Goal: Check status: Check status

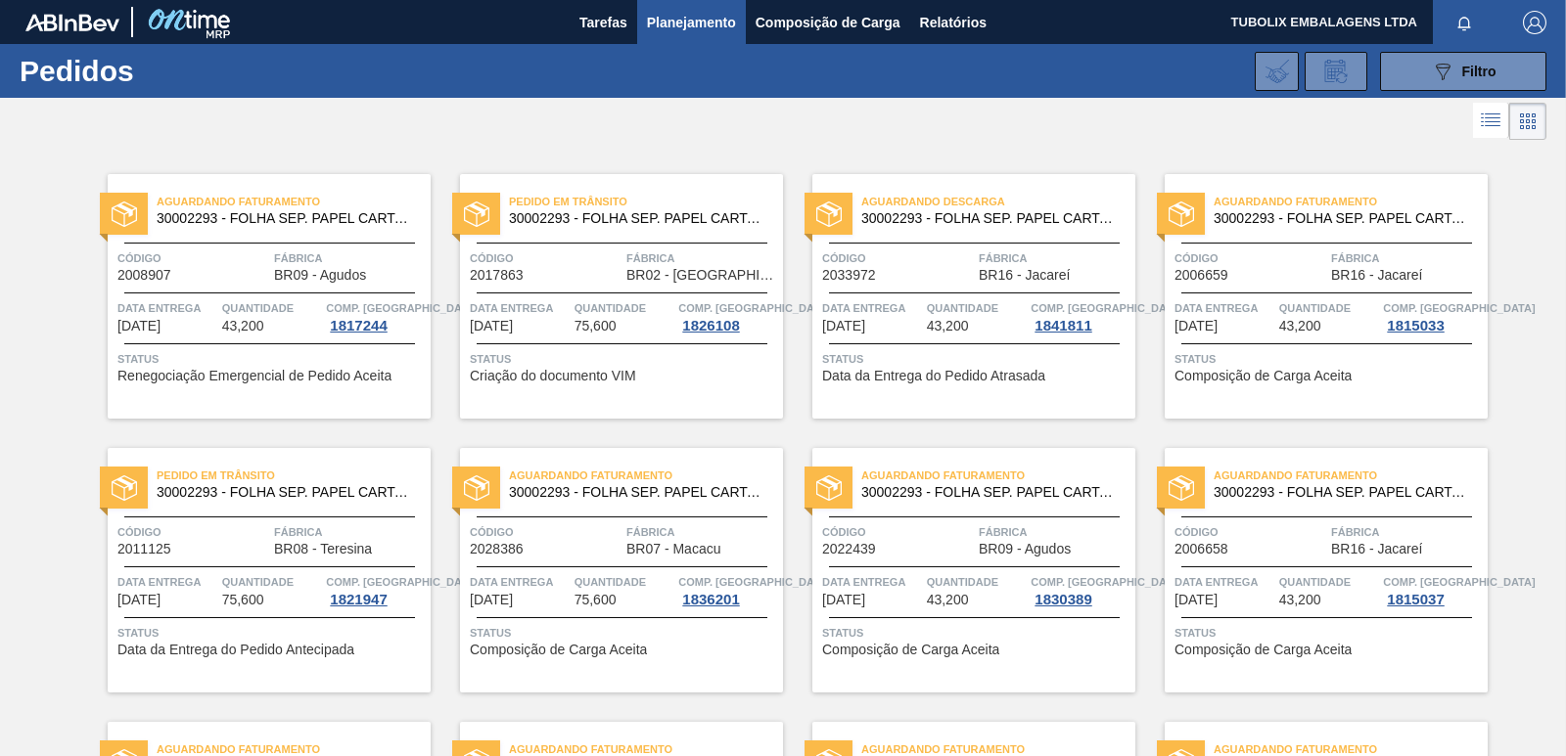
click at [939, 265] on span "Código" at bounding box center [898, 259] width 152 height 20
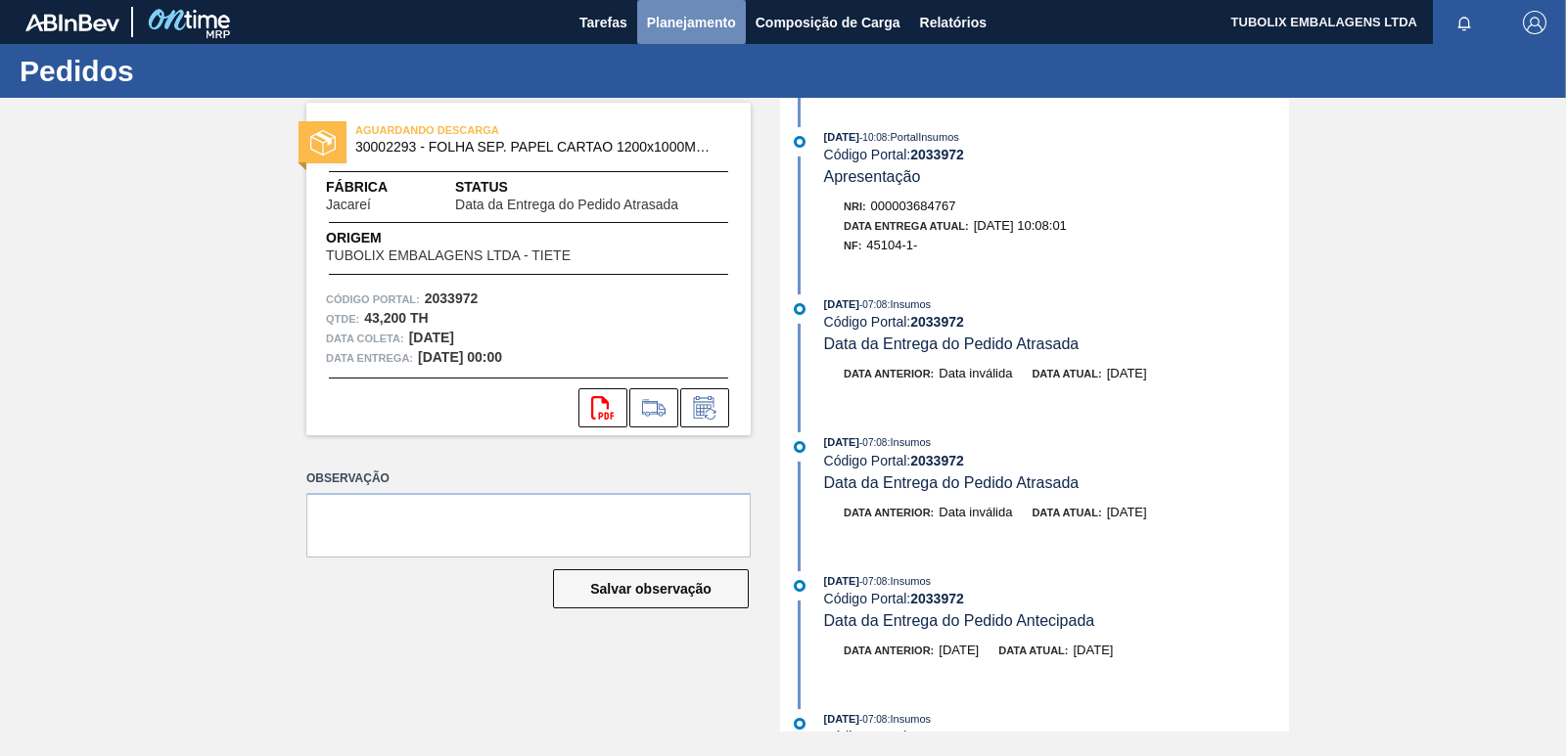
click at [691, 16] on span "Planejamento" at bounding box center [691, 22] width 89 height 23
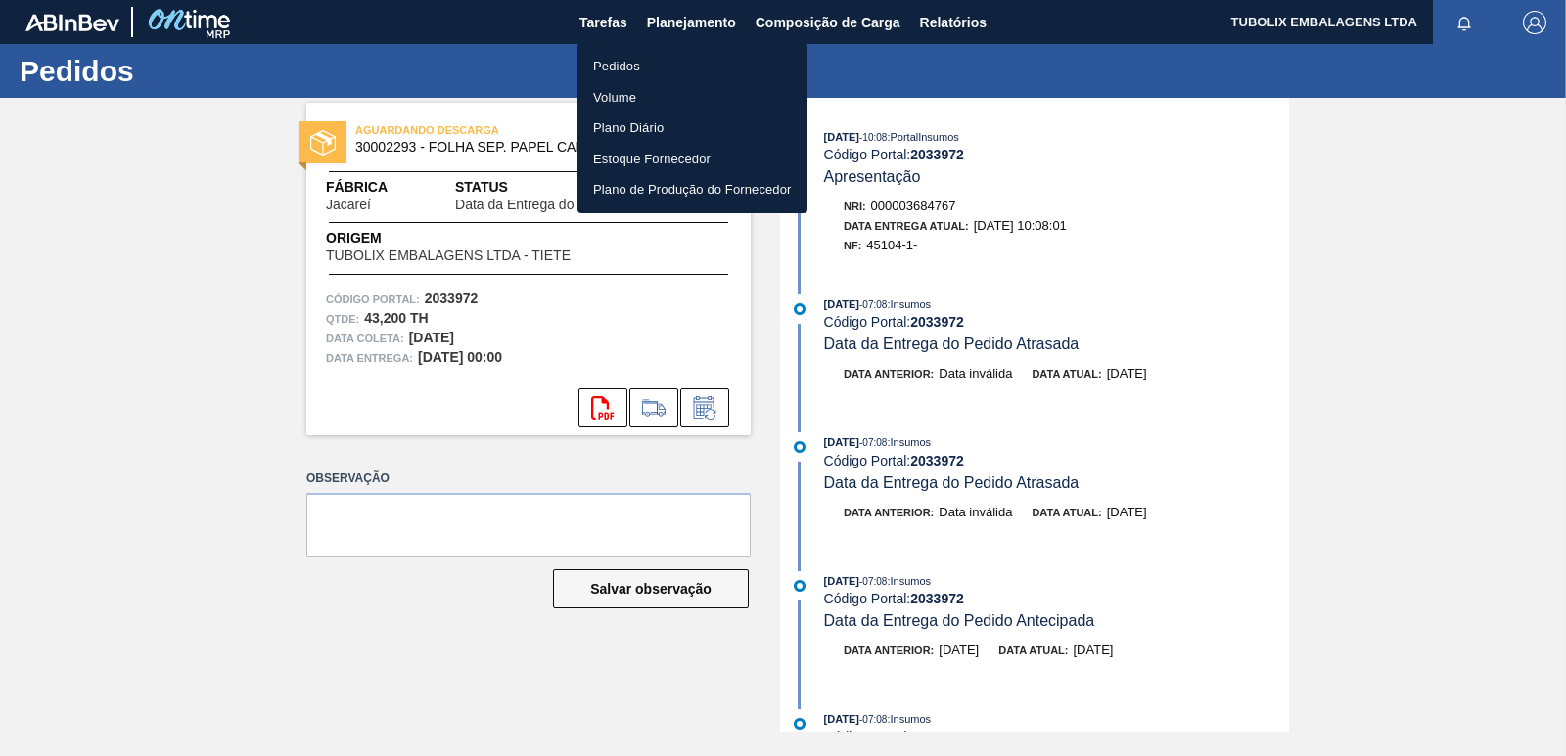
click at [627, 61] on li "Pedidos" at bounding box center [692, 66] width 230 height 31
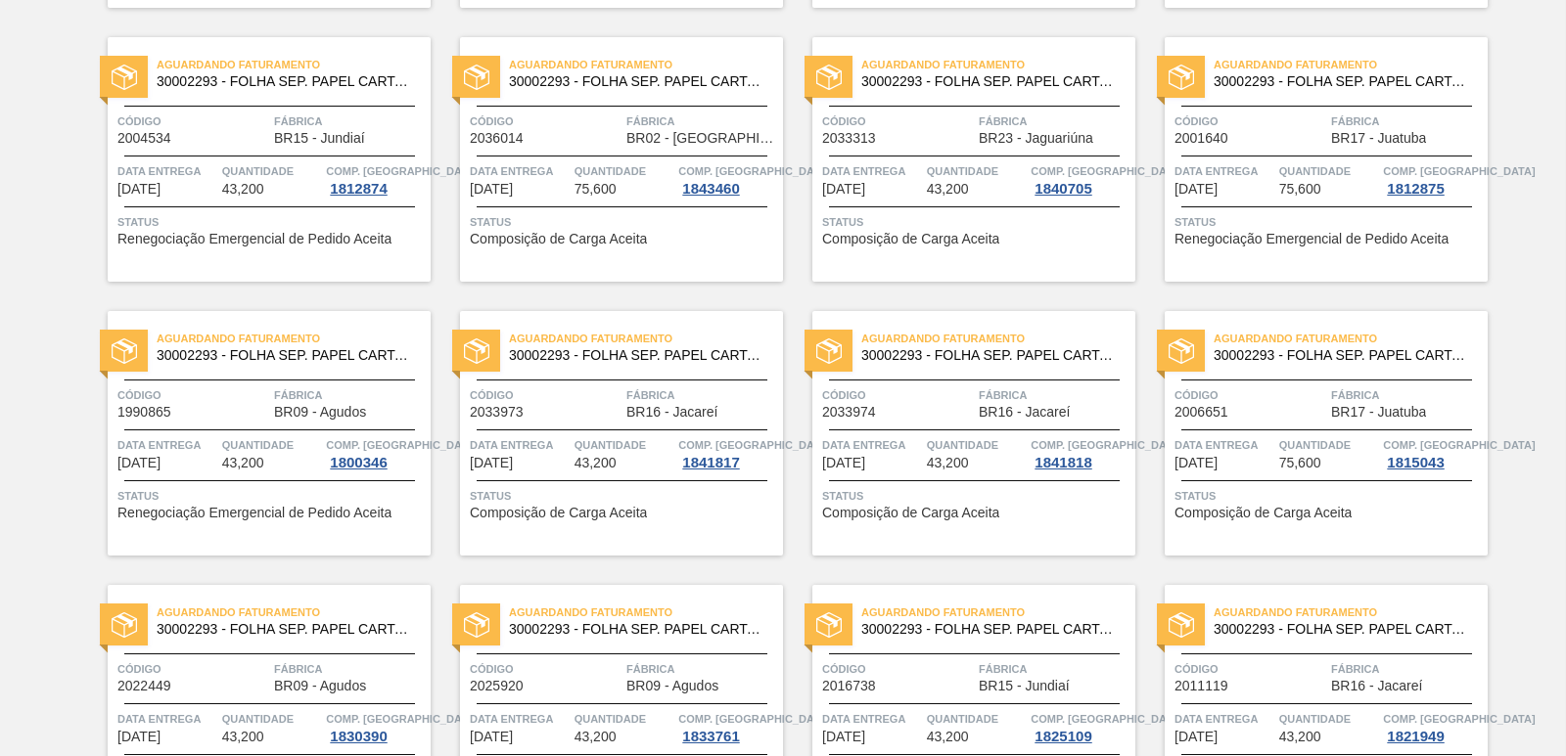
scroll to position [1076, 0]
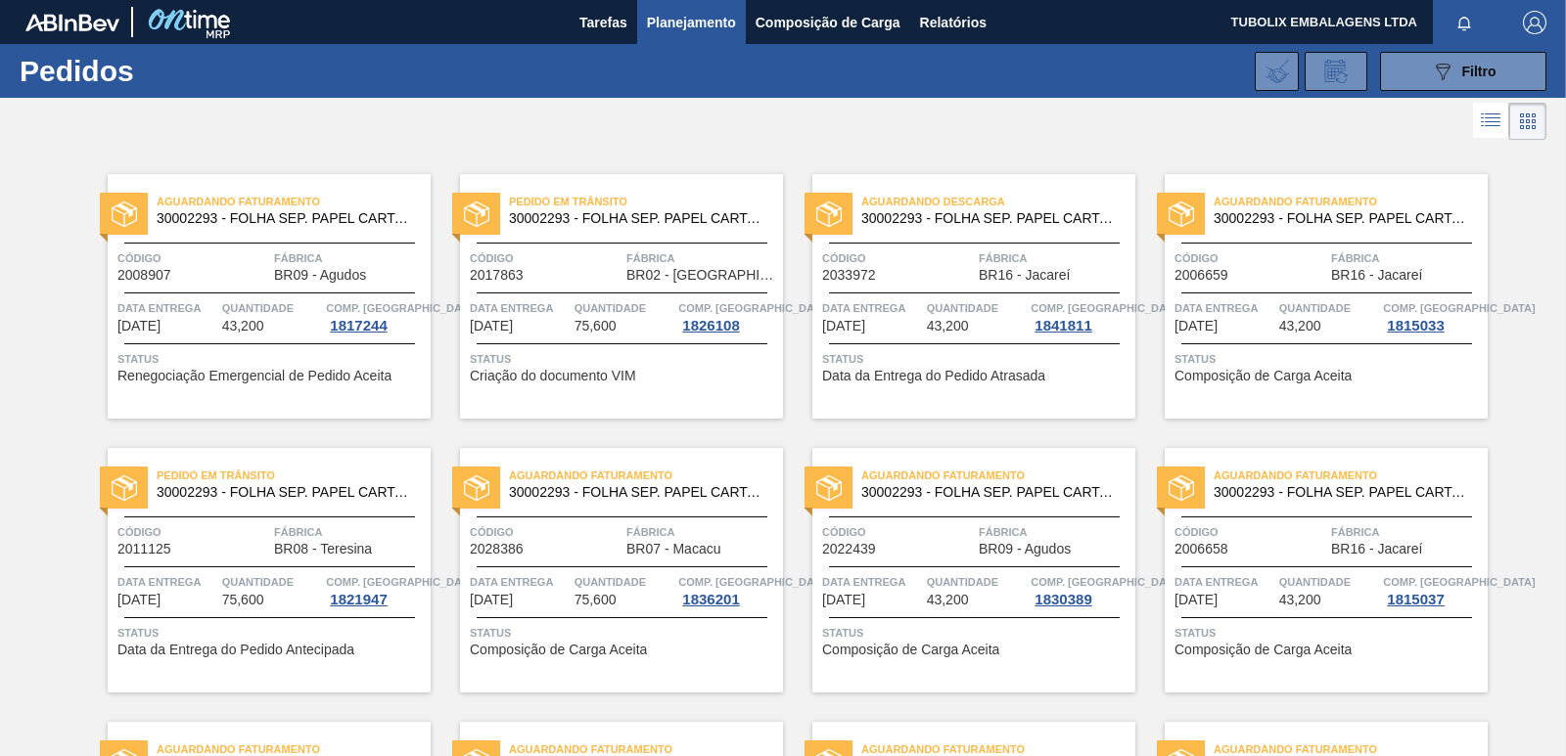
click at [900, 268] on span "Código" at bounding box center [898, 259] width 152 height 20
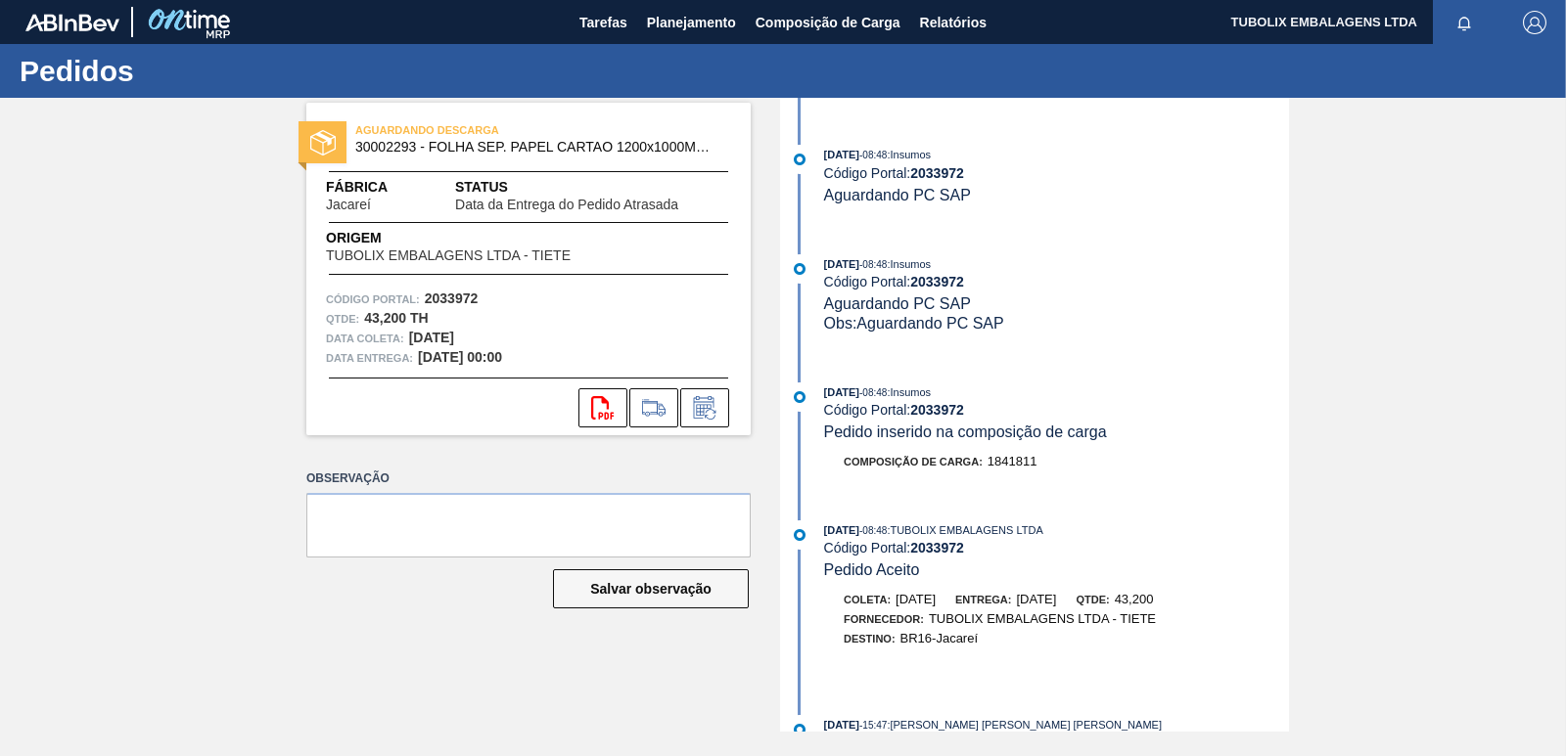
scroll to position [1664, 0]
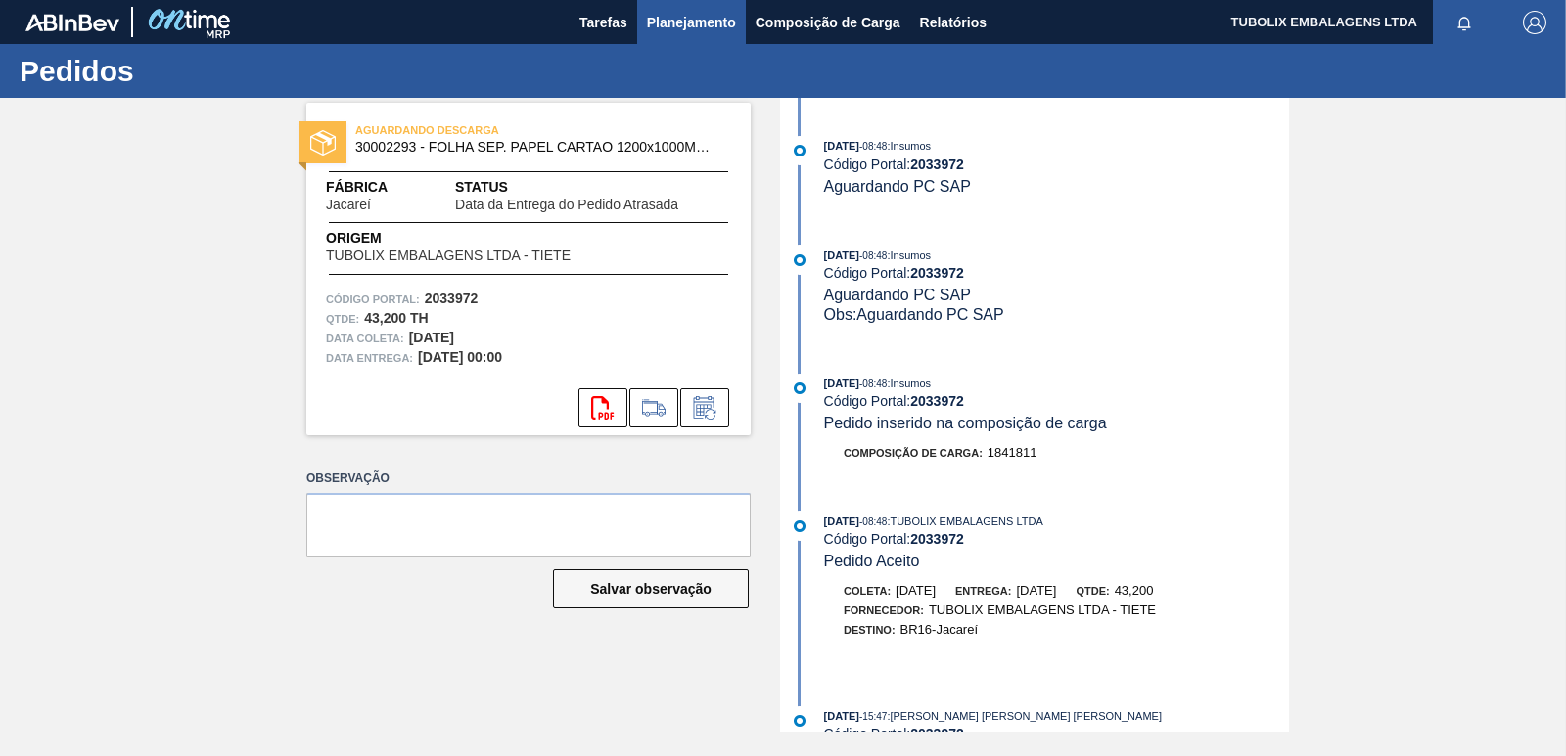
click at [679, 19] on span "Planejamento" at bounding box center [691, 22] width 89 height 23
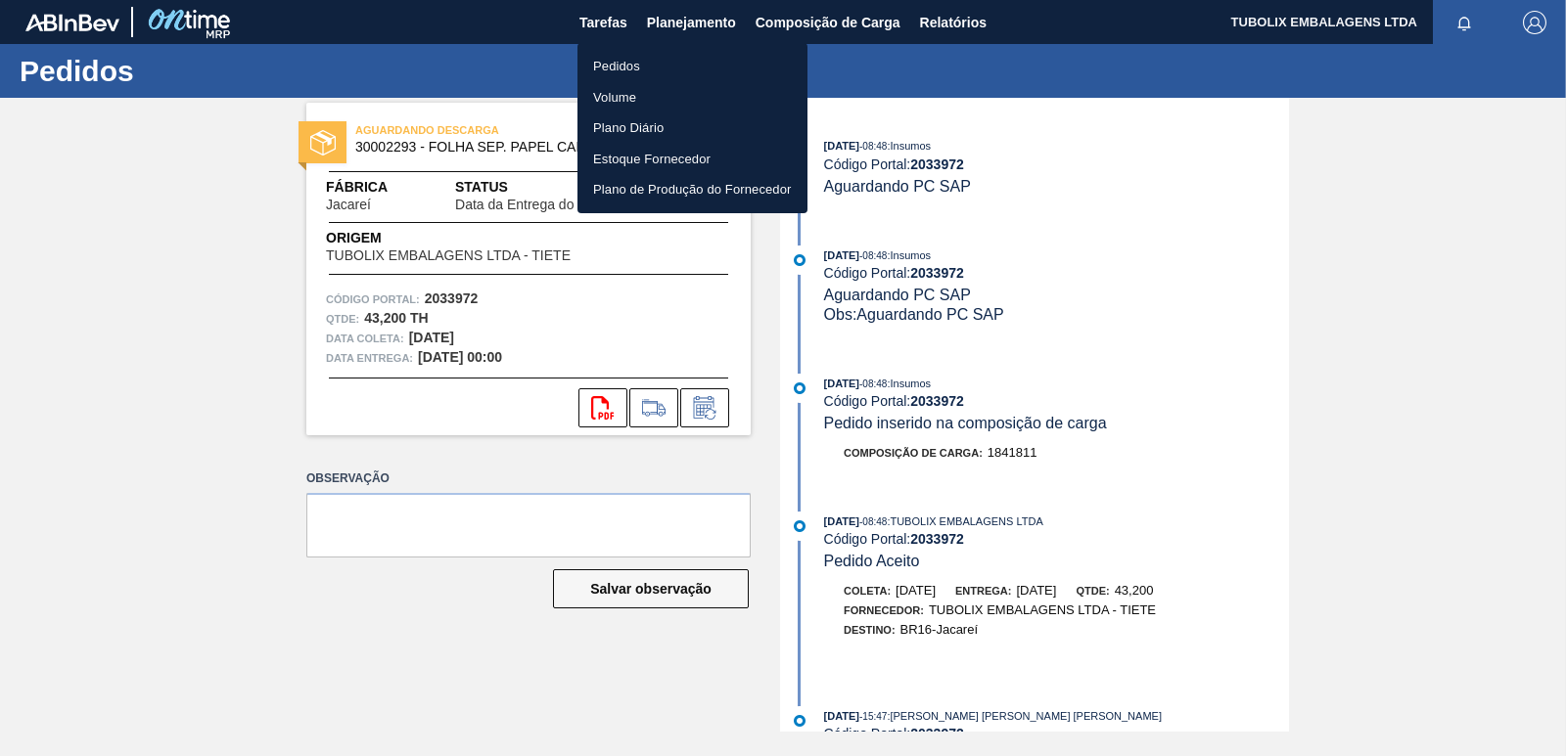
click at [632, 62] on li "Pedidos" at bounding box center [692, 66] width 230 height 31
